Goal: Find specific page/section: Find specific page/section

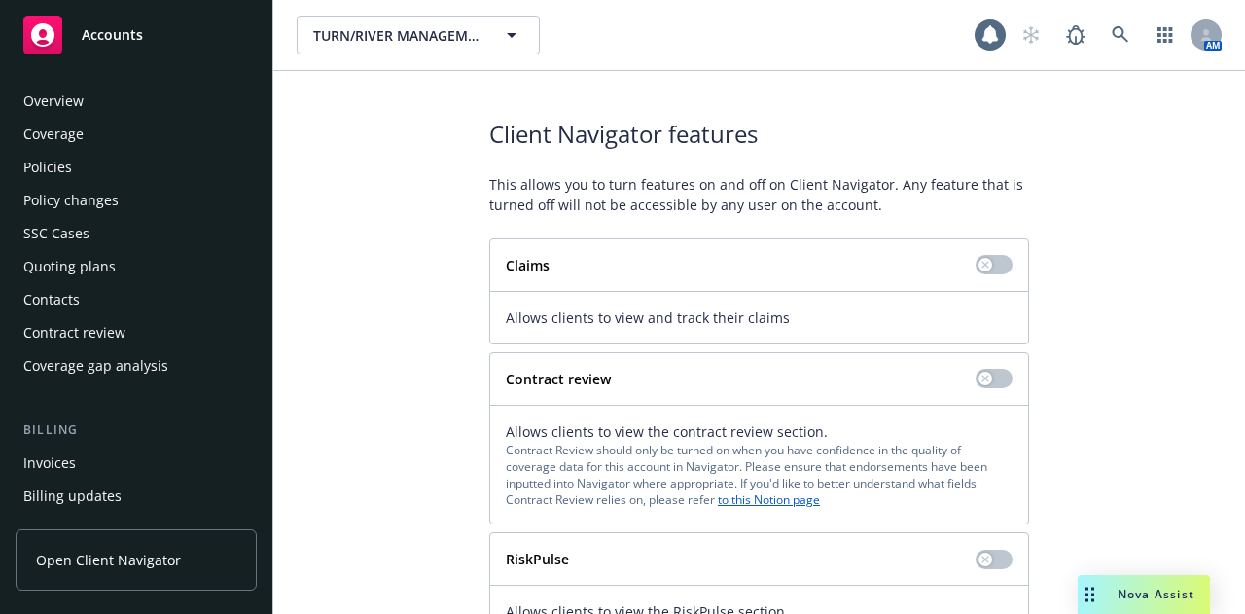
scroll to position [413, 0]
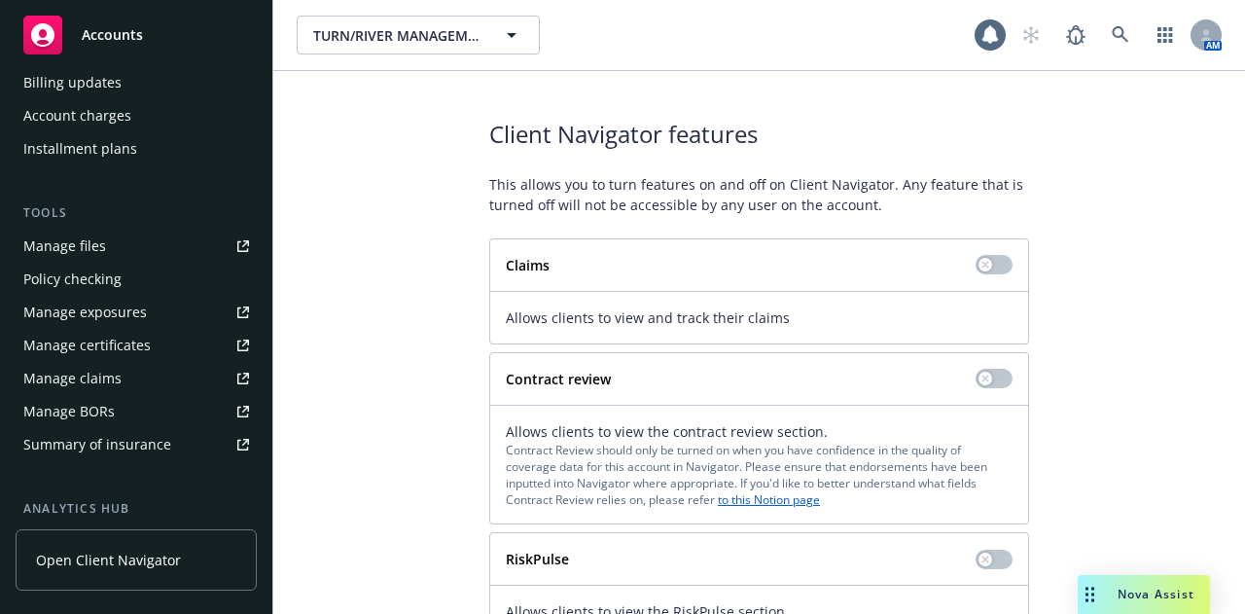
click at [110, 46] on div "Accounts" at bounding box center [136, 35] width 226 height 39
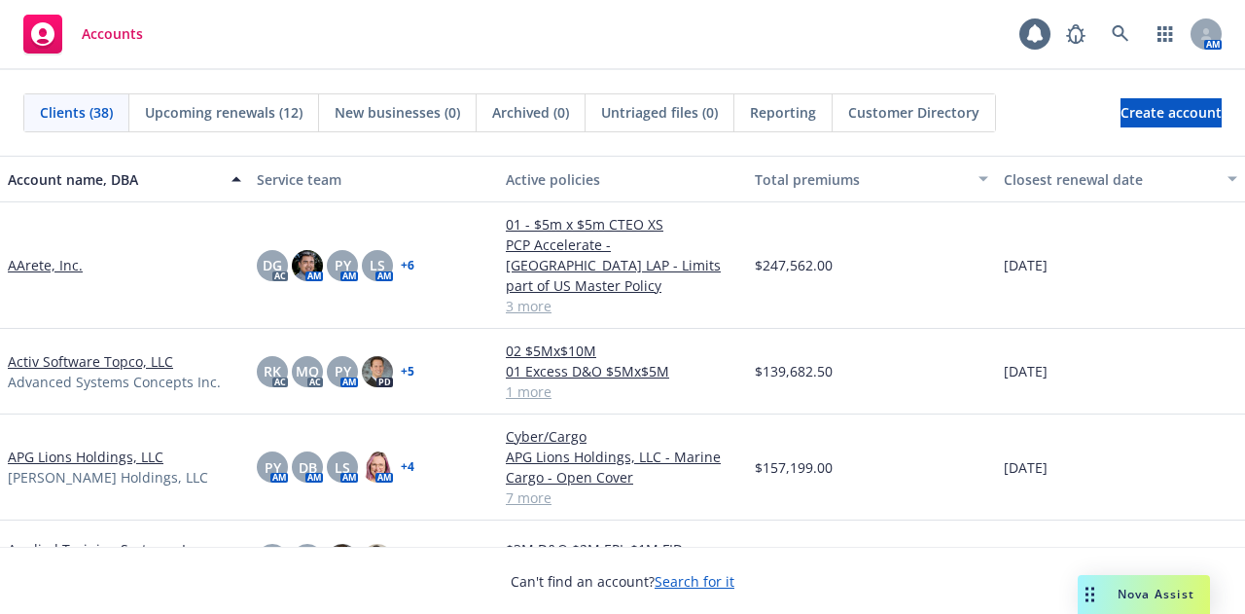
click at [87, 48] on div "Accounts" at bounding box center [83, 34] width 120 height 39
